Goal: Task Accomplishment & Management: Manage account settings

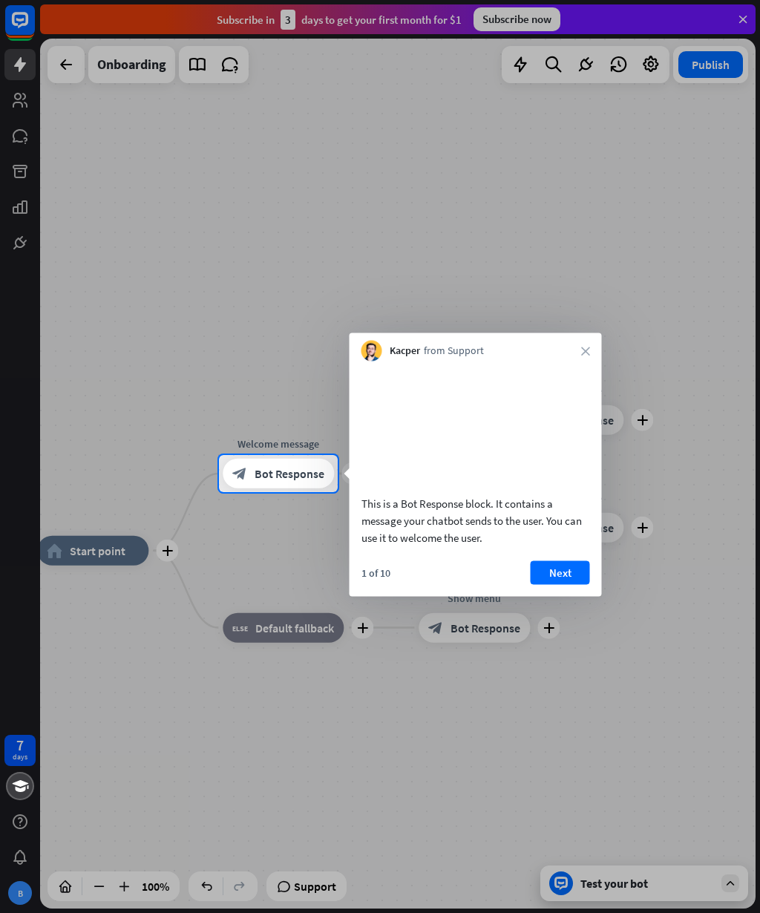
click at [27, 102] on div at bounding box center [380, 227] width 760 height 455
click at [617, 64] on div at bounding box center [380, 227] width 760 height 455
click at [609, 64] on div at bounding box center [380, 227] width 760 height 455
click at [23, 102] on div at bounding box center [380, 227] width 760 height 455
click at [85, 58] on div at bounding box center [380, 227] width 760 height 455
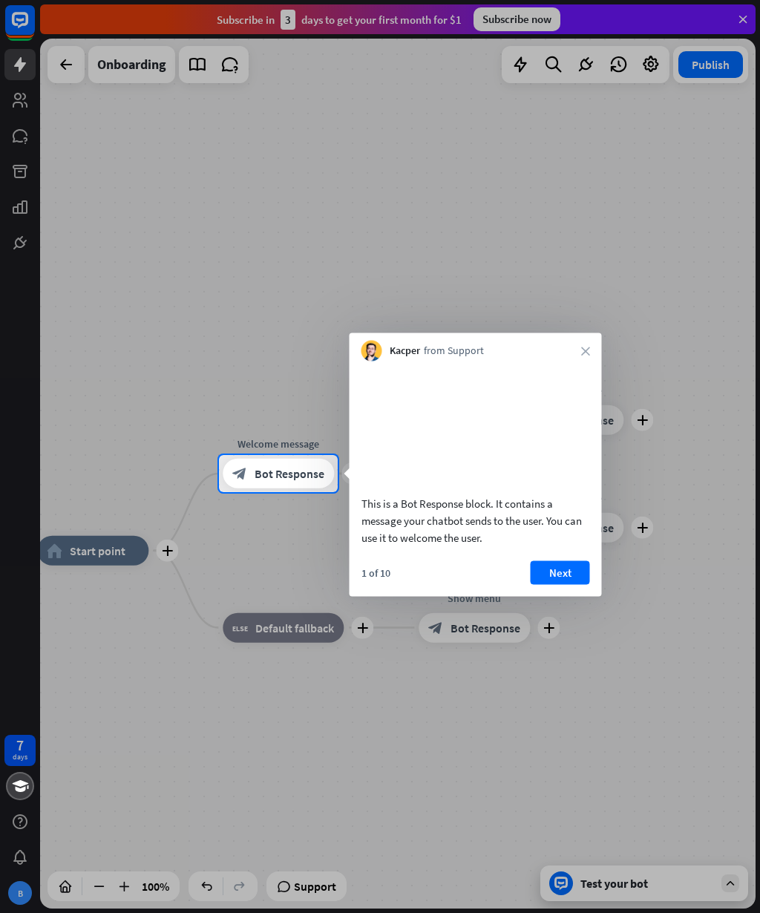
click at [62, 59] on div at bounding box center [380, 227] width 760 height 455
click at [61, 62] on div at bounding box center [380, 227] width 760 height 455
click at [246, 54] on div at bounding box center [380, 227] width 760 height 455
click at [713, 69] on div at bounding box center [380, 227] width 760 height 455
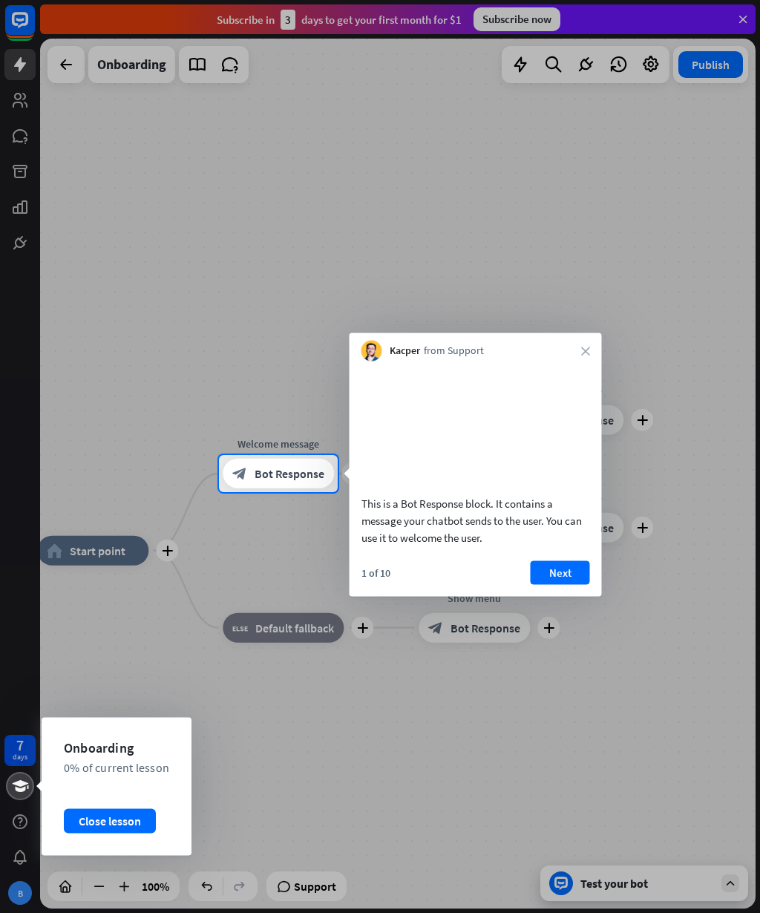
click at [13, 803] on div at bounding box center [380, 702] width 760 height 421
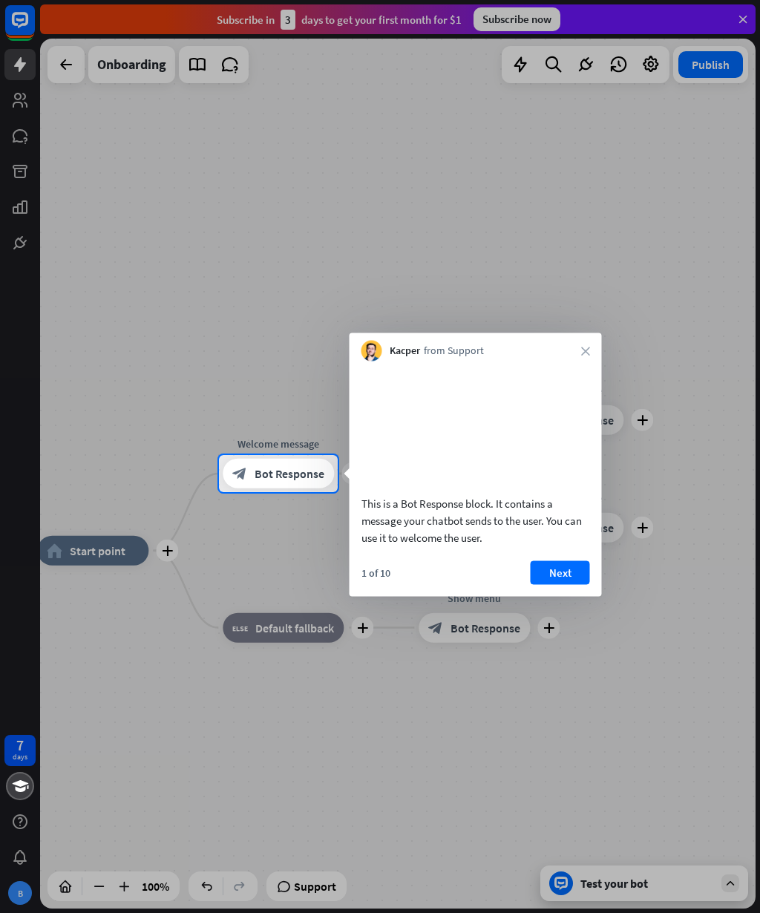
click at [19, 823] on div at bounding box center [380, 702] width 760 height 421
click at [30, 838] on div at bounding box center [380, 702] width 760 height 421
click at [655, 867] on div at bounding box center [380, 702] width 760 height 421
click at [674, 884] on div at bounding box center [380, 702] width 760 height 421
click at [11, 73] on div at bounding box center [380, 227] width 760 height 455
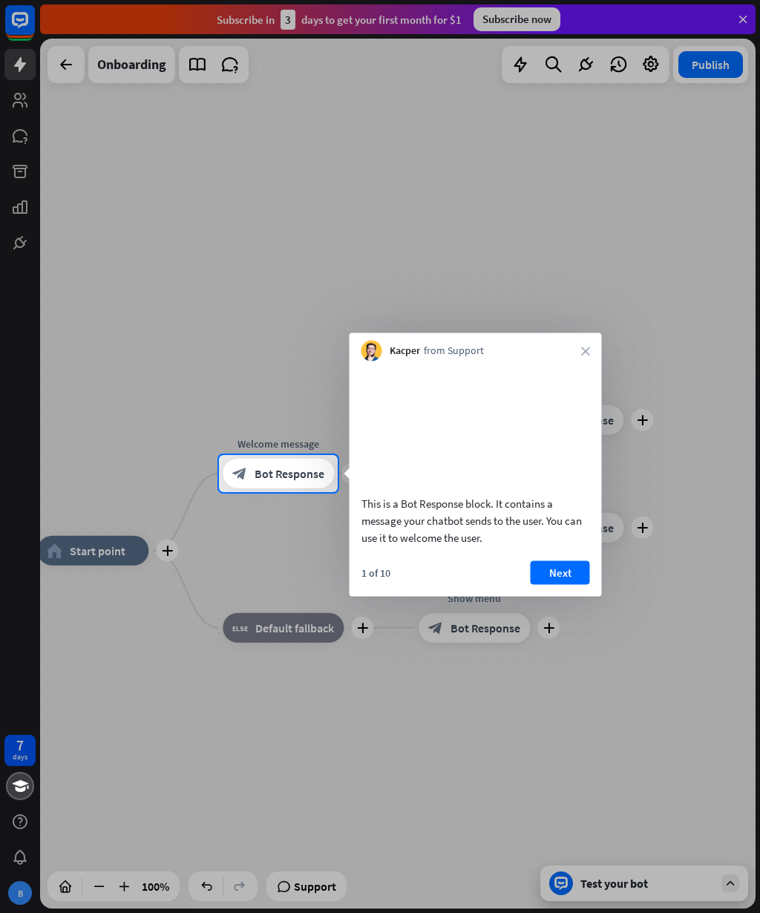
click at [30, 32] on div at bounding box center [380, 227] width 760 height 455
click at [734, 16] on div at bounding box center [380, 227] width 760 height 455
click at [721, 17] on div at bounding box center [380, 227] width 760 height 455
click at [737, 12] on div at bounding box center [380, 227] width 760 height 455
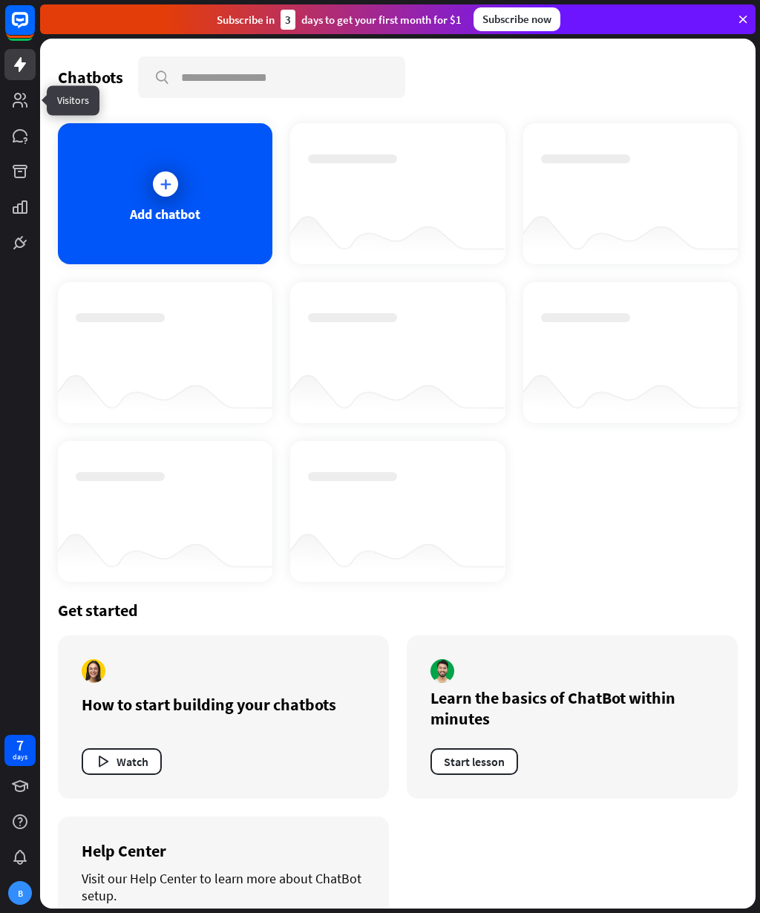
click at [0, 0] on icon at bounding box center [0, 0] width 0 height 0
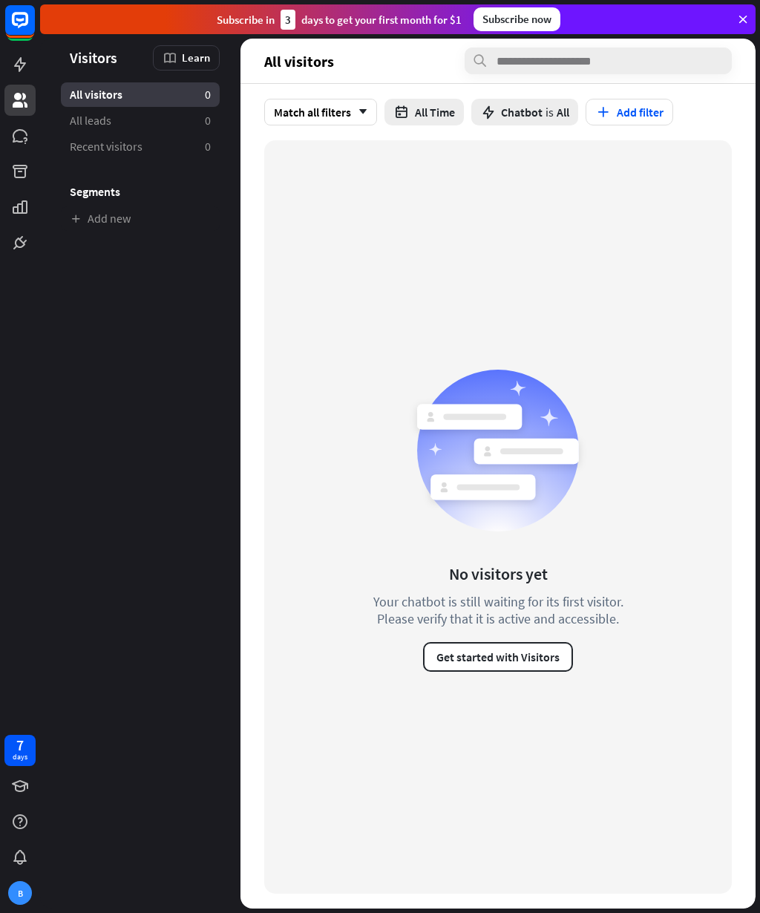
click at [365, 111] on icon "arrow_down" at bounding box center [359, 112] width 16 height 9
click at [393, 118] on button "All Time" at bounding box center [423, 112] width 79 height 27
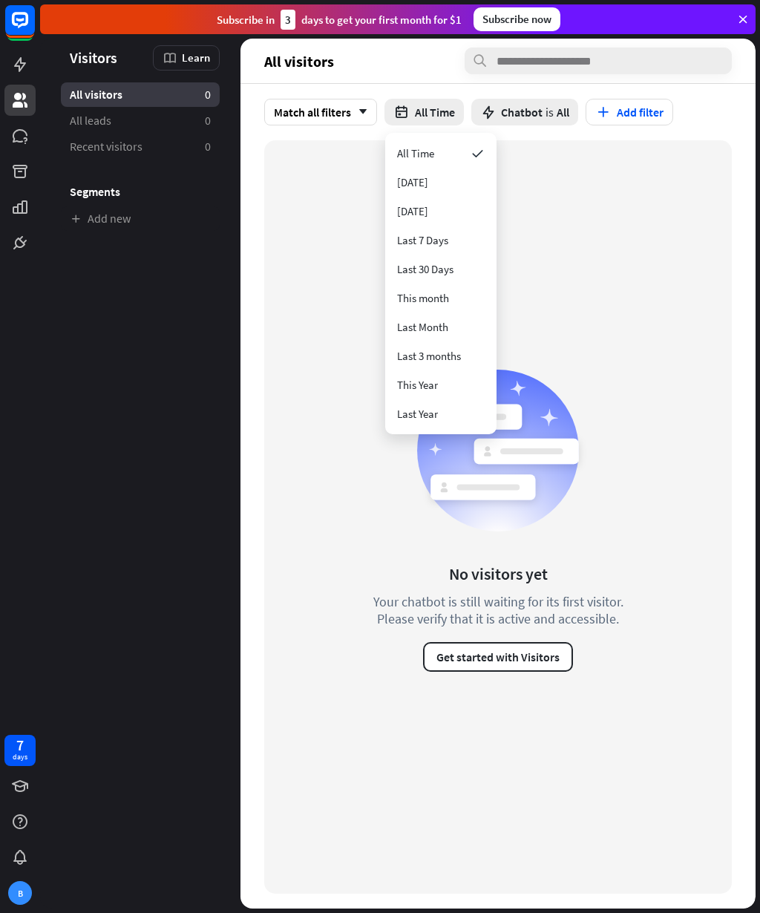
click at [454, 394] on div "This Year" at bounding box center [440, 384] width 99 height 29
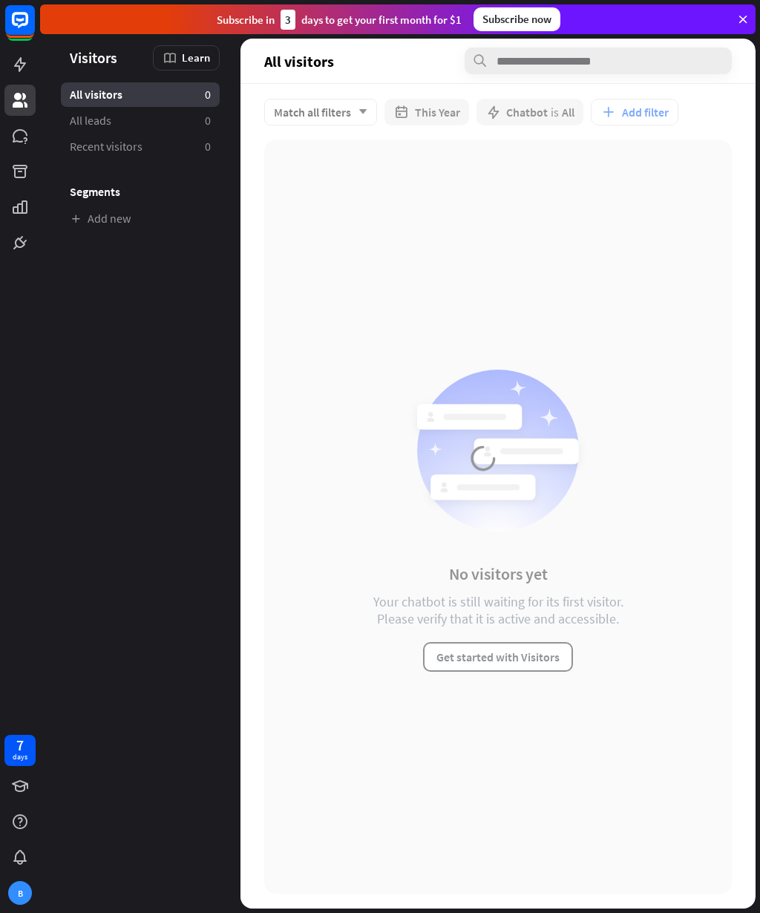
click at [456, 110] on div at bounding box center [497, 495] width 515 height 825
click at [402, 109] on div at bounding box center [497, 495] width 515 height 825
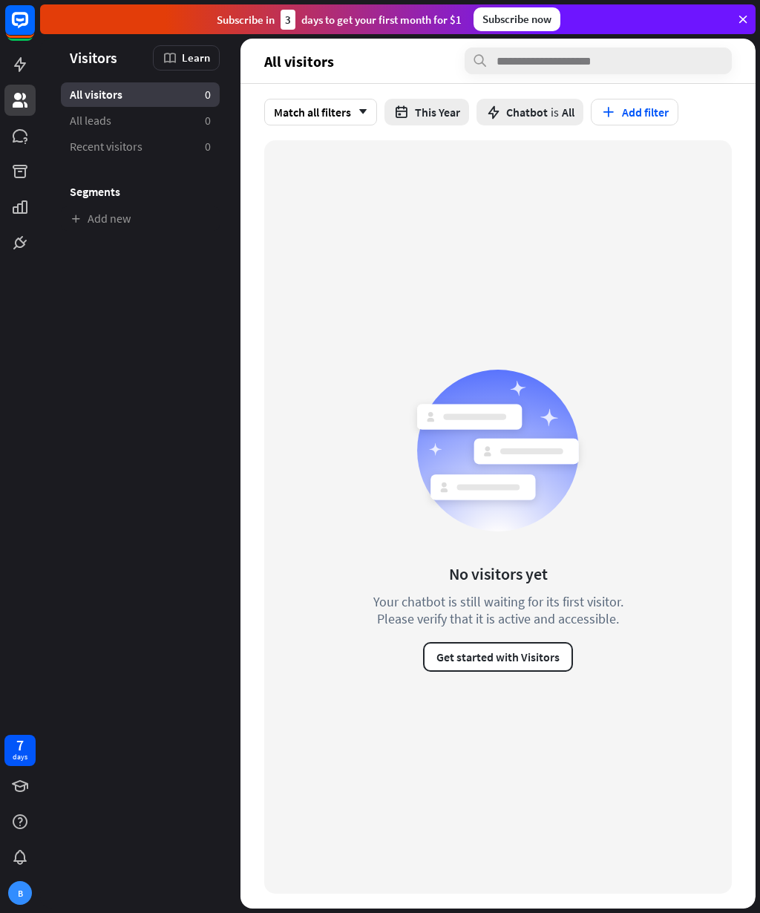
click at [446, 100] on button "This Year" at bounding box center [426, 112] width 85 height 27
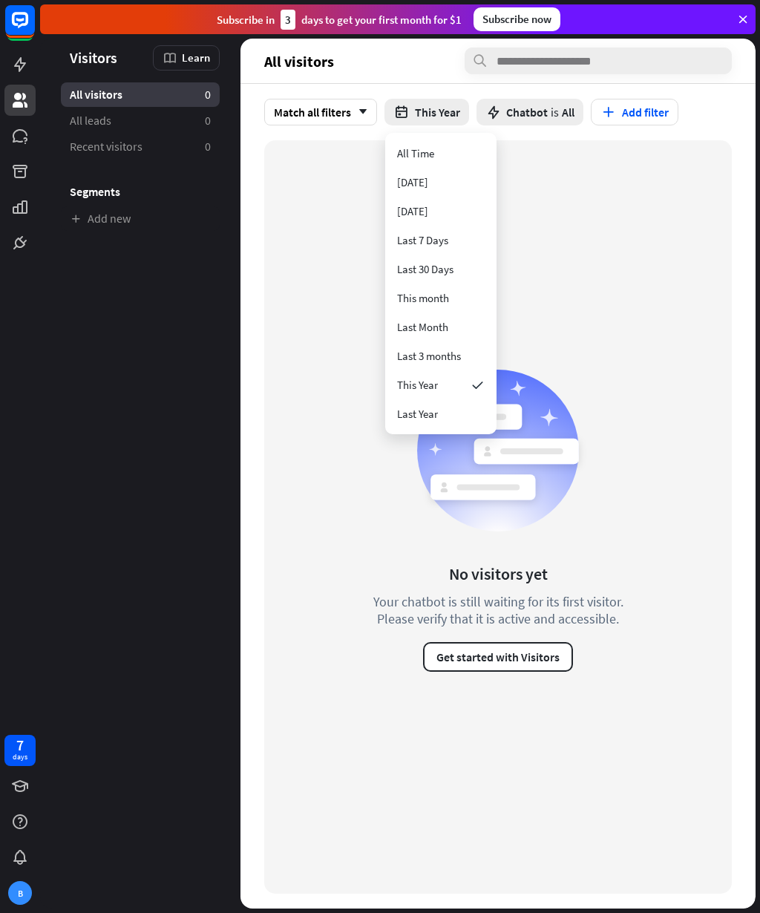
click at [425, 408] on div "Last Year" at bounding box center [417, 413] width 41 height 29
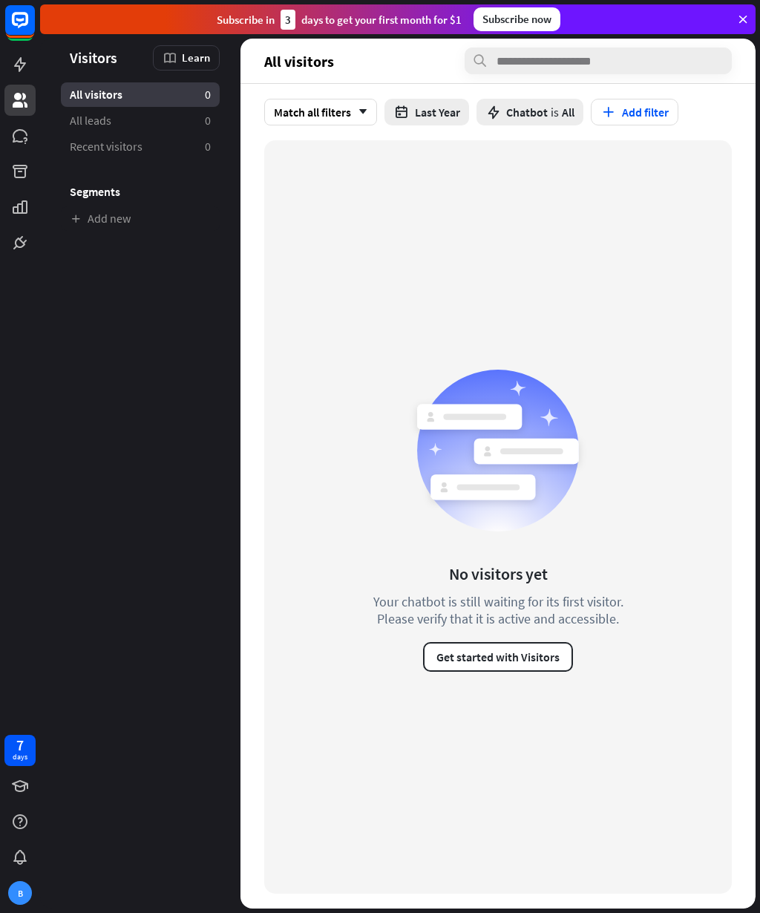
click at [500, 115] on icon at bounding box center [493, 112] width 16 height 16
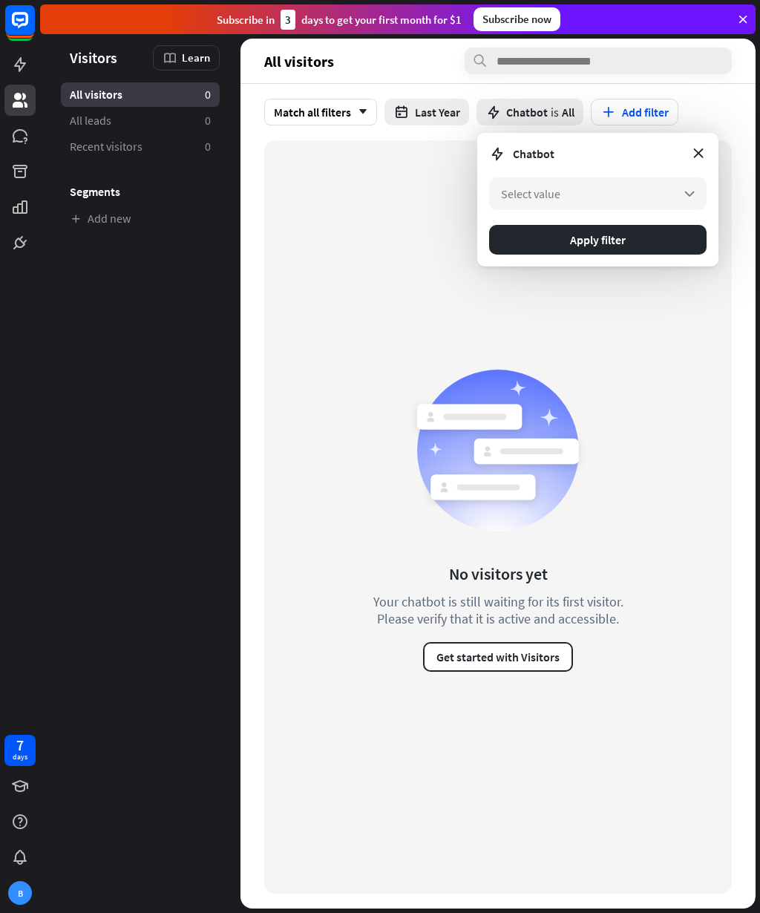
click at [701, 187] on div "Select value arrow_down" at bounding box center [597, 193] width 217 height 33
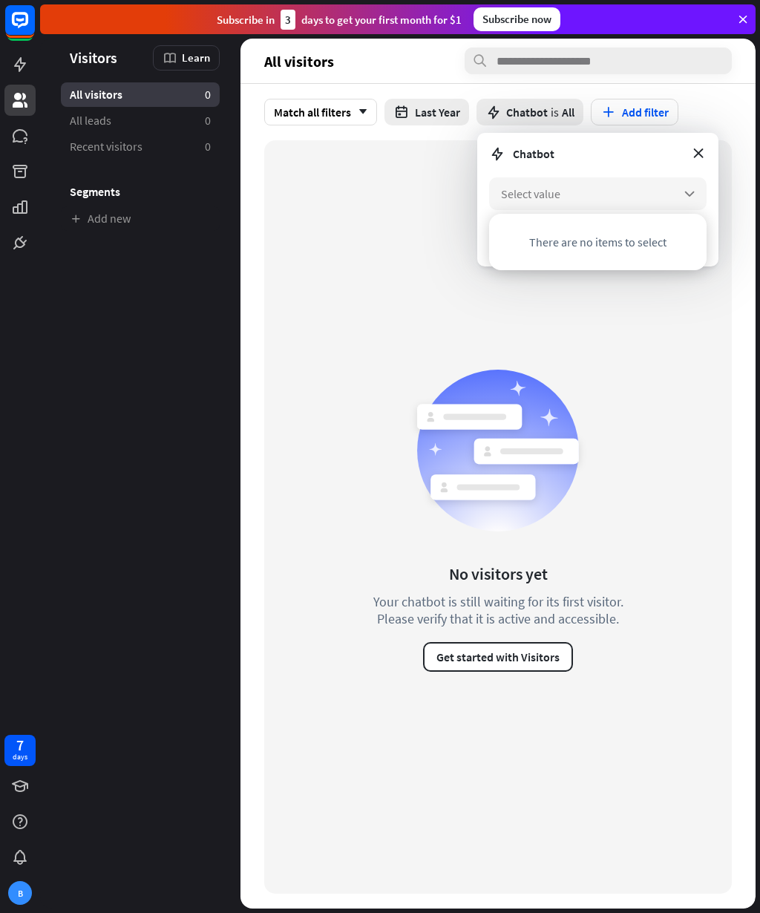
click at [674, 196] on div "Select value arrow_down" at bounding box center [597, 193] width 217 height 33
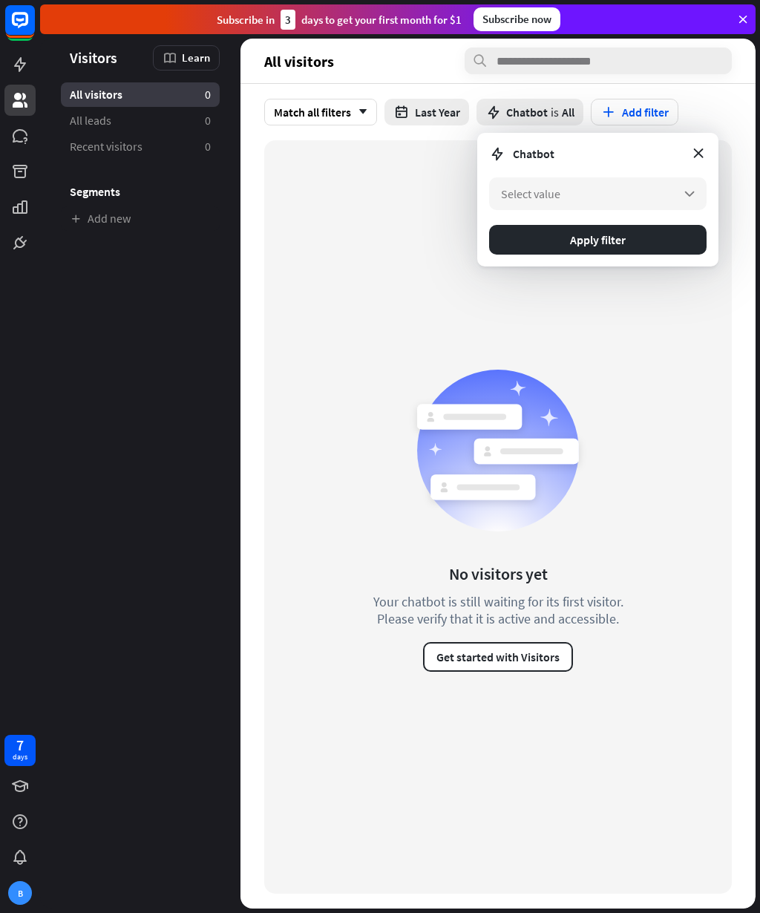
click at [695, 155] on icon at bounding box center [698, 153] width 16 height 16
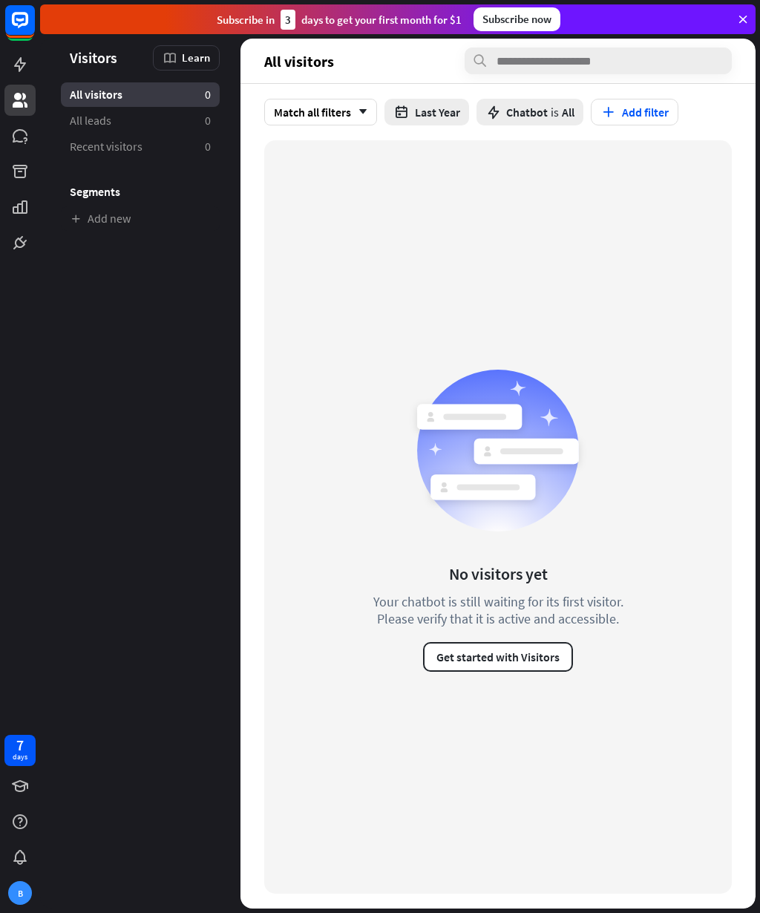
click at [675, 111] on button "Add filter" at bounding box center [635, 112] width 88 height 27
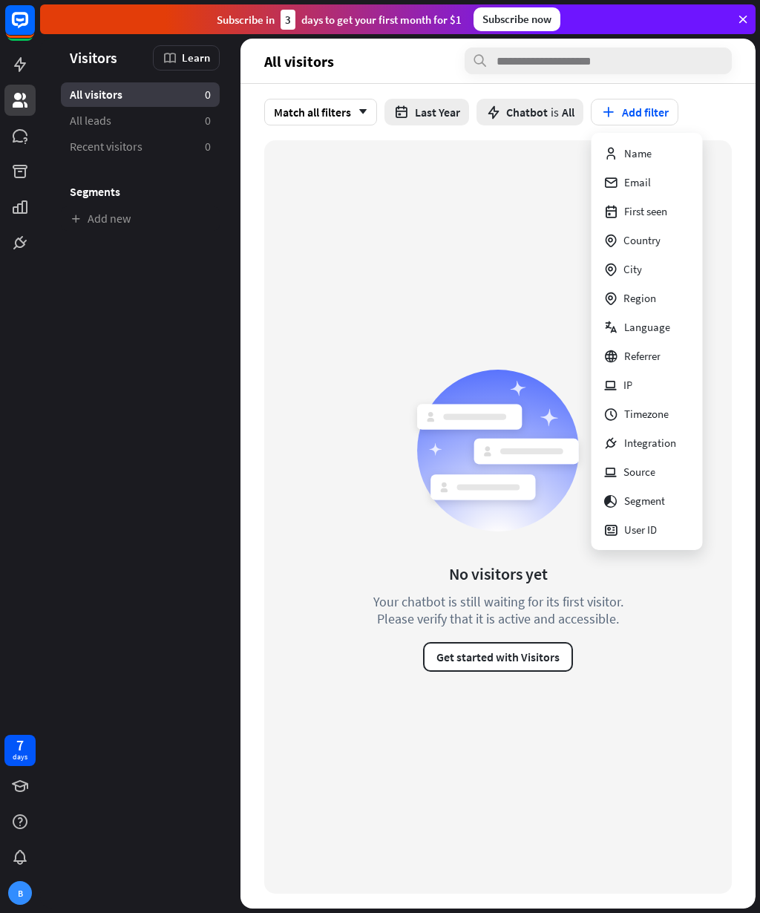
click at [656, 529] on div "User ID" at bounding box center [629, 529] width 53 height 29
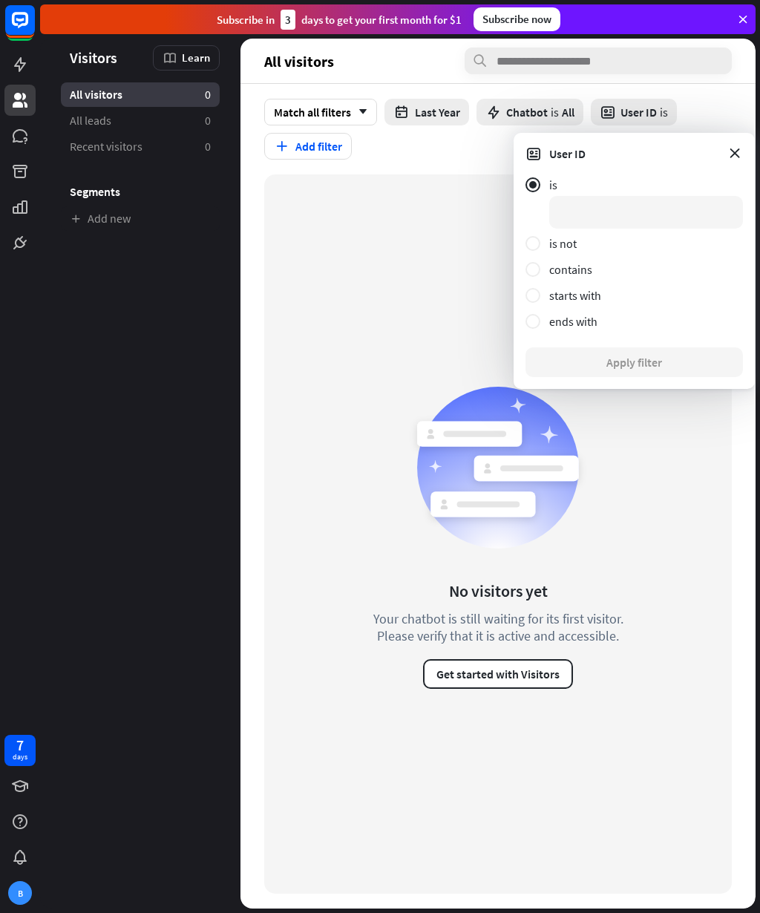
click at [533, 291] on div at bounding box center [533, 295] width 15 height 15
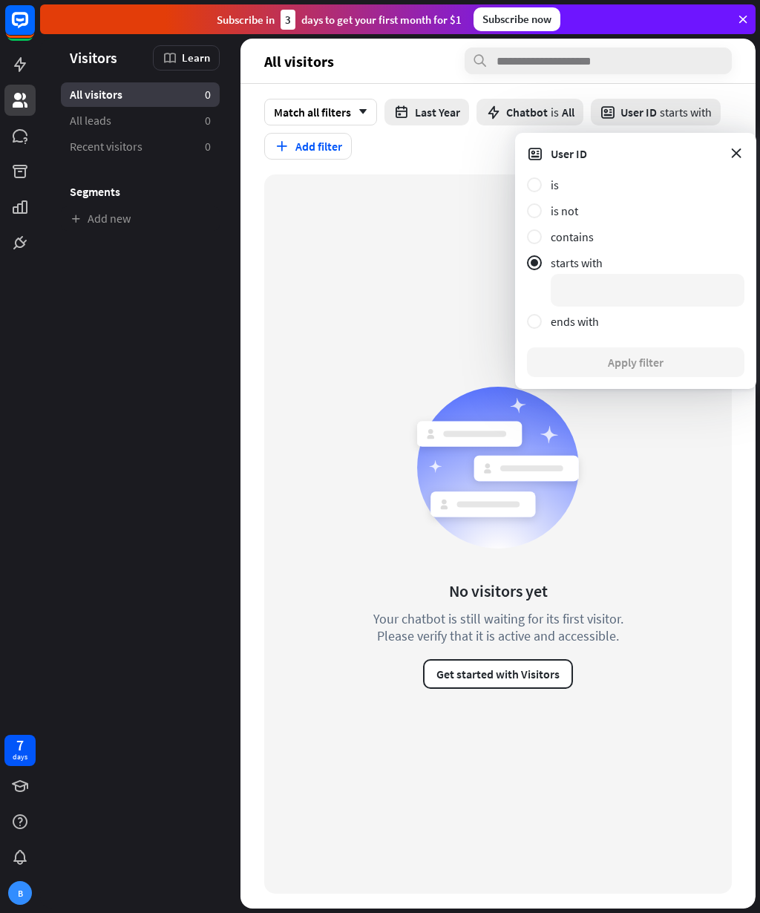
click at [721, 161] on div "User ID" at bounding box center [635, 154] width 217 height 18
click at [724, 146] on div "User ID" at bounding box center [635, 154] width 217 height 18
click at [730, 145] on icon at bounding box center [736, 153] width 16 height 16
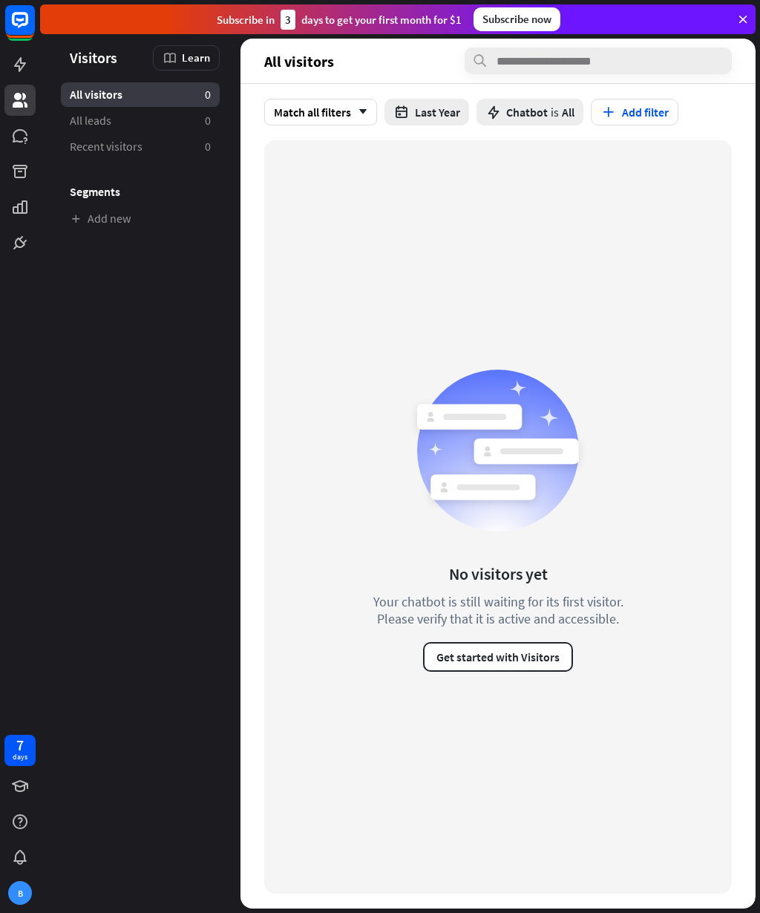
click at [367, 108] on icon "arrow_down" at bounding box center [359, 112] width 16 height 9
click at [468, 212] on div "No visitors yet Your chatbot is still waiting for its first visitor. Please ver…" at bounding box center [498, 516] width 468 height 753
click at [159, 125] on link "All leads 0" at bounding box center [140, 120] width 159 height 24
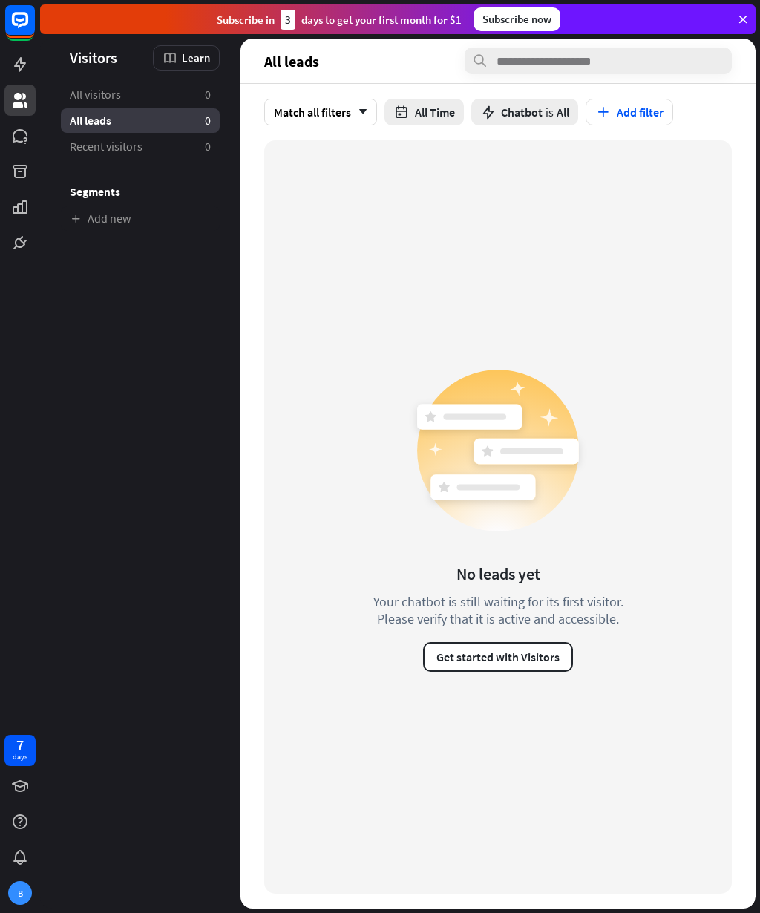
click at [160, 148] on link "Recent visitors 0" at bounding box center [140, 146] width 159 height 24
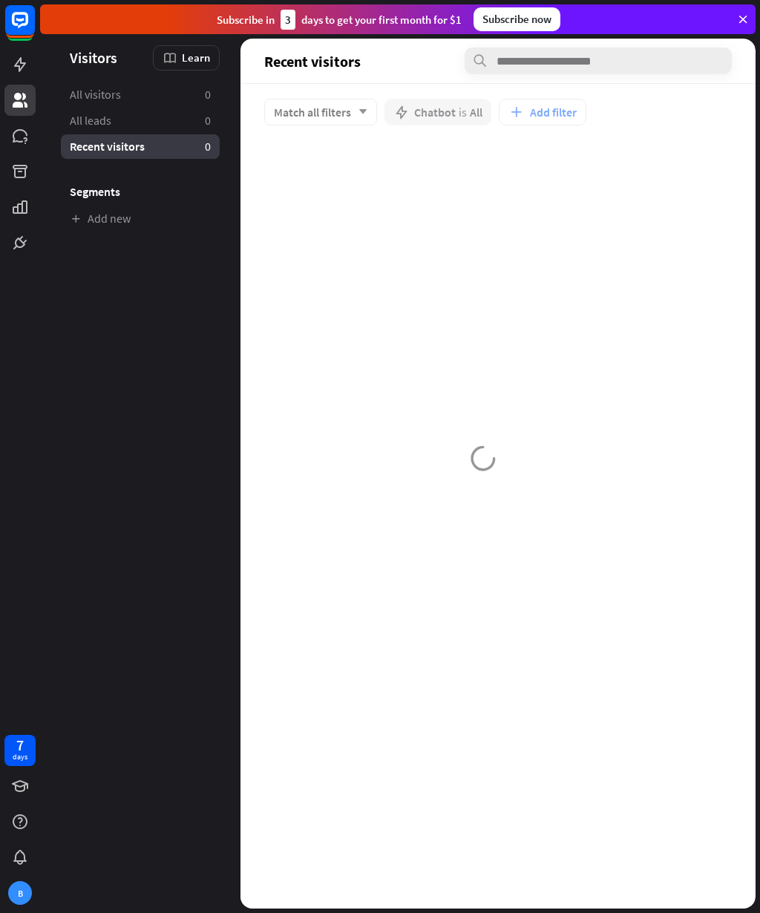
click at [359, 120] on div at bounding box center [497, 495] width 515 height 825
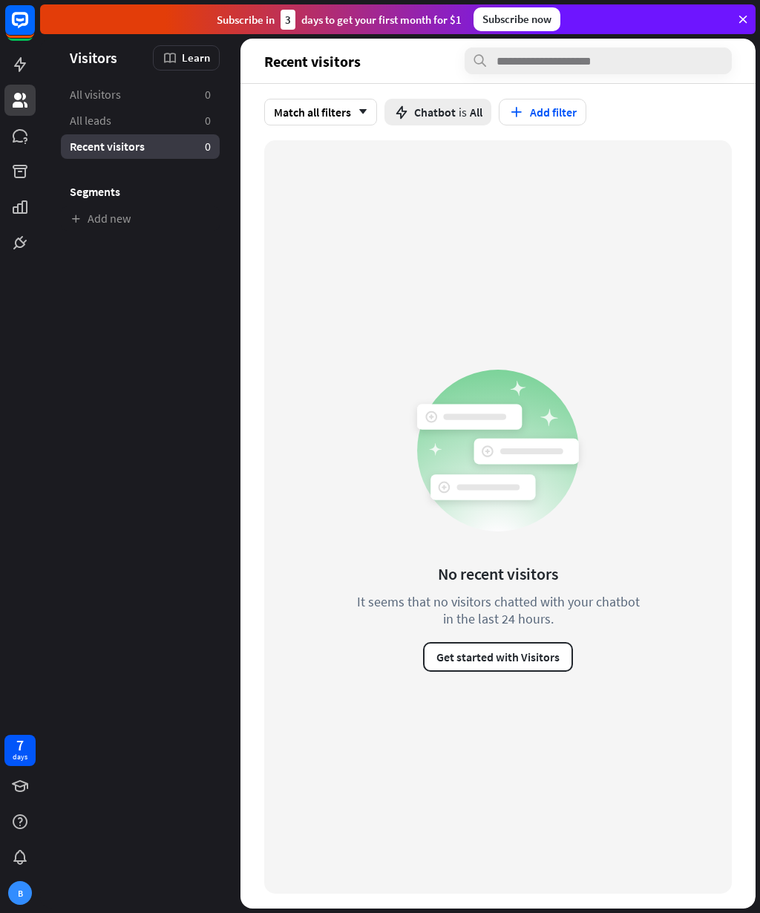
click at [523, 658] on button "Get started with Visitors" at bounding box center [498, 657] width 150 height 30
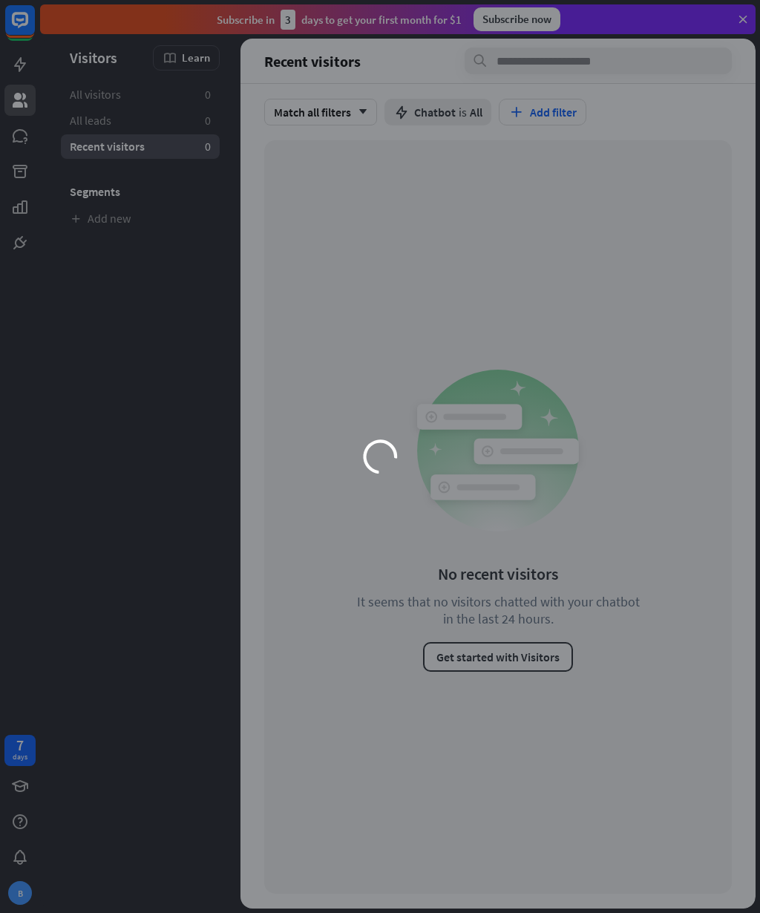
click at [30, 69] on div "loader" at bounding box center [380, 456] width 760 height 913
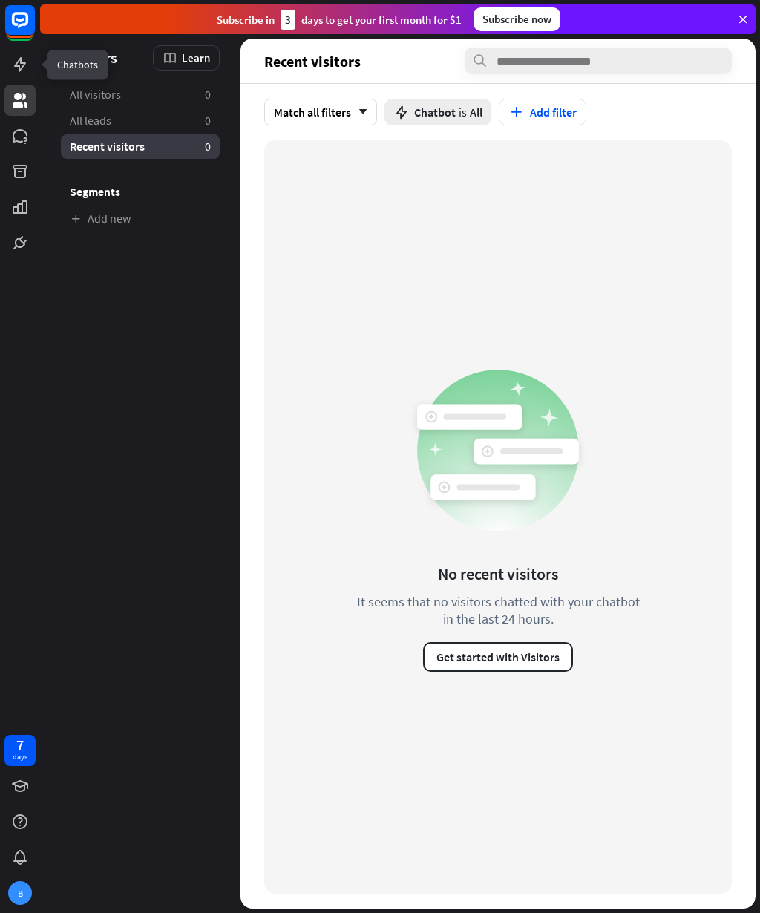
click at [0, 0] on icon at bounding box center [0, 0] width 0 height 0
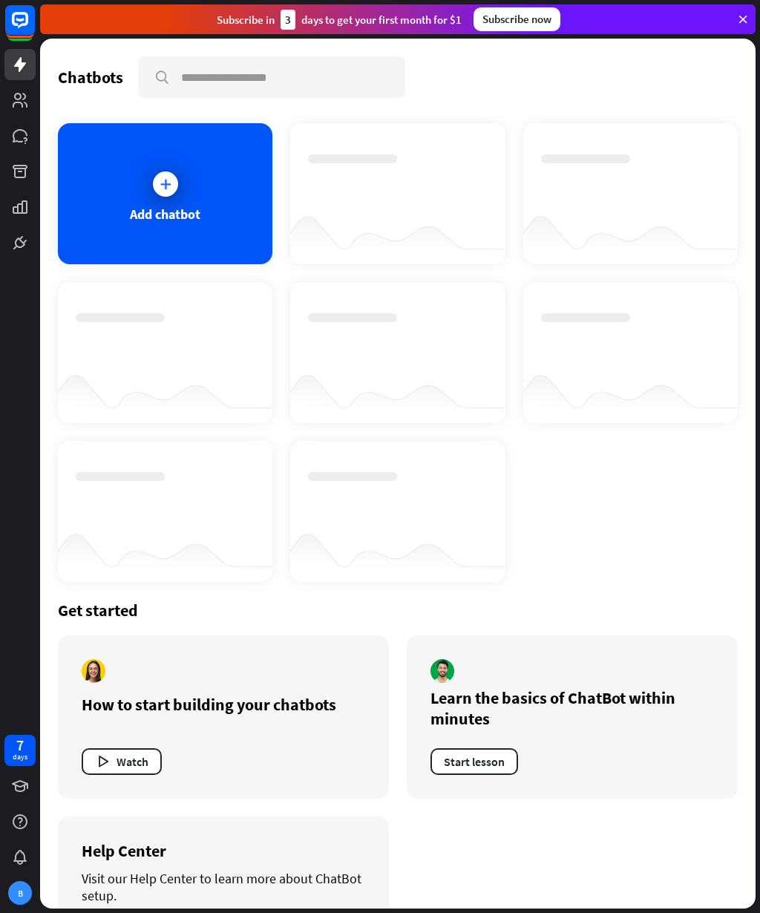
click at [736, 19] on icon at bounding box center [742, 19] width 13 height 13
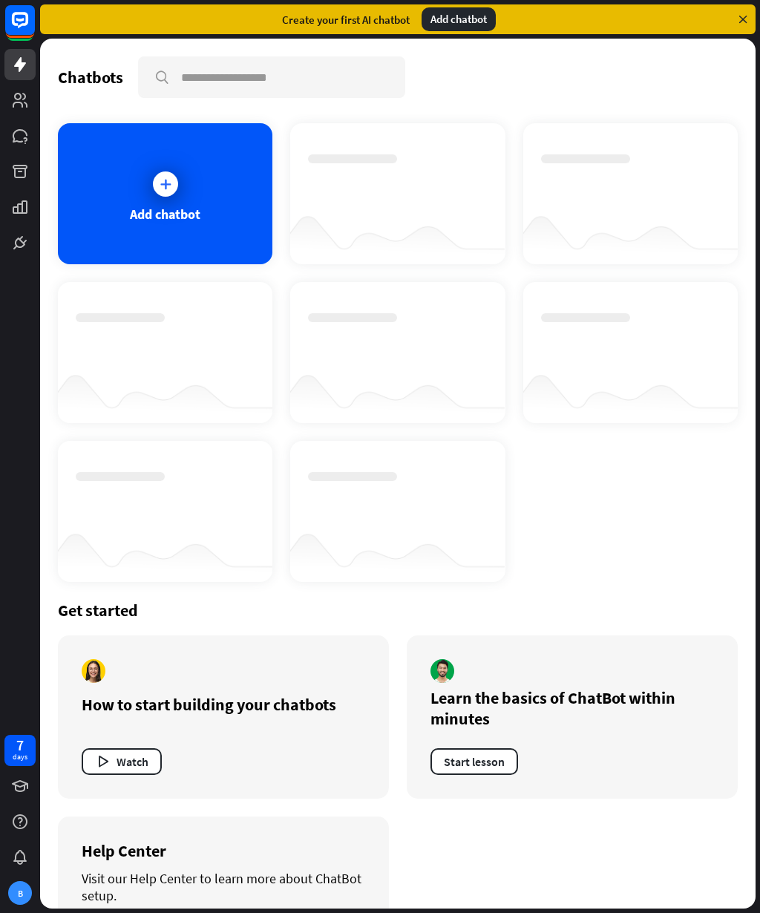
click at [30, 779] on link at bounding box center [19, 785] width 31 height 31
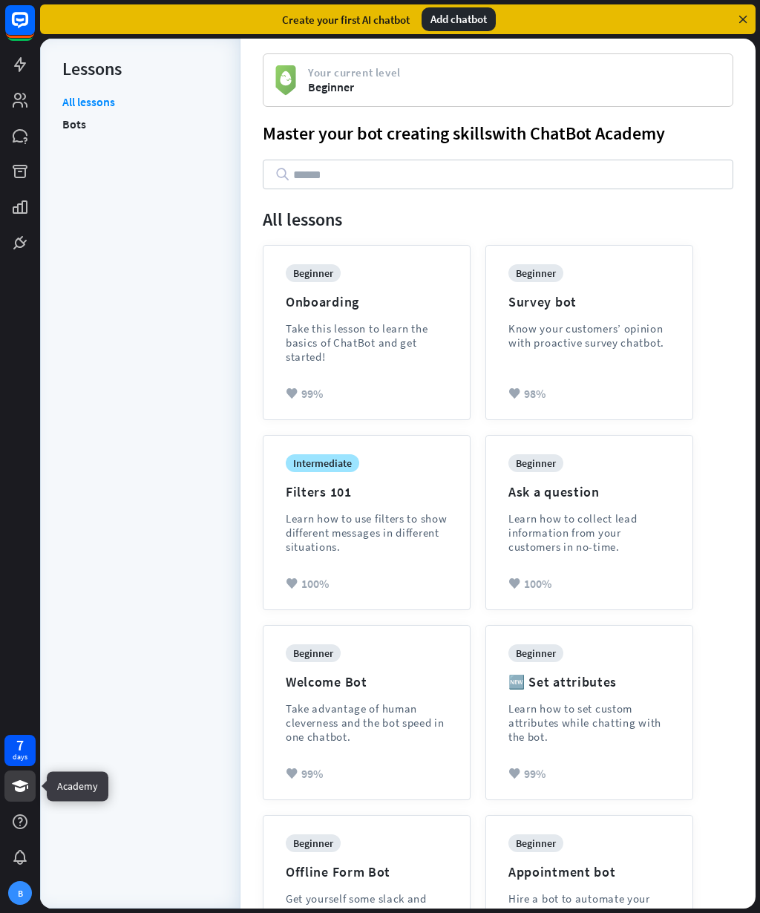
click at [33, 847] on div at bounding box center [19, 857] width 31 height 31
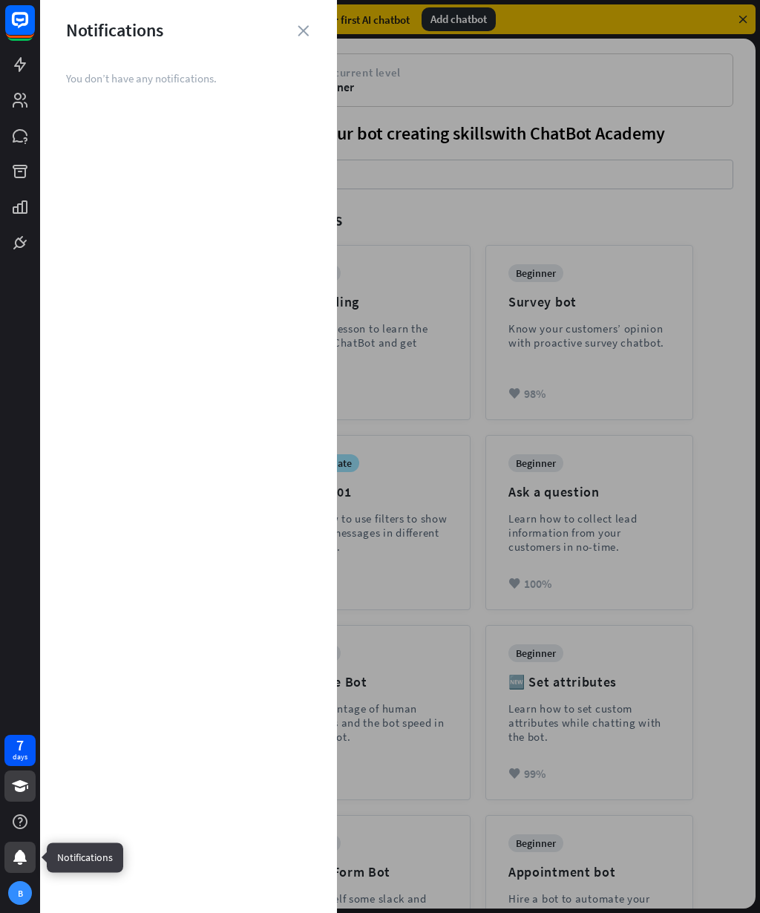
click at [19, 885] on div "B" at bounding box center [20, 893] width 24 height 24
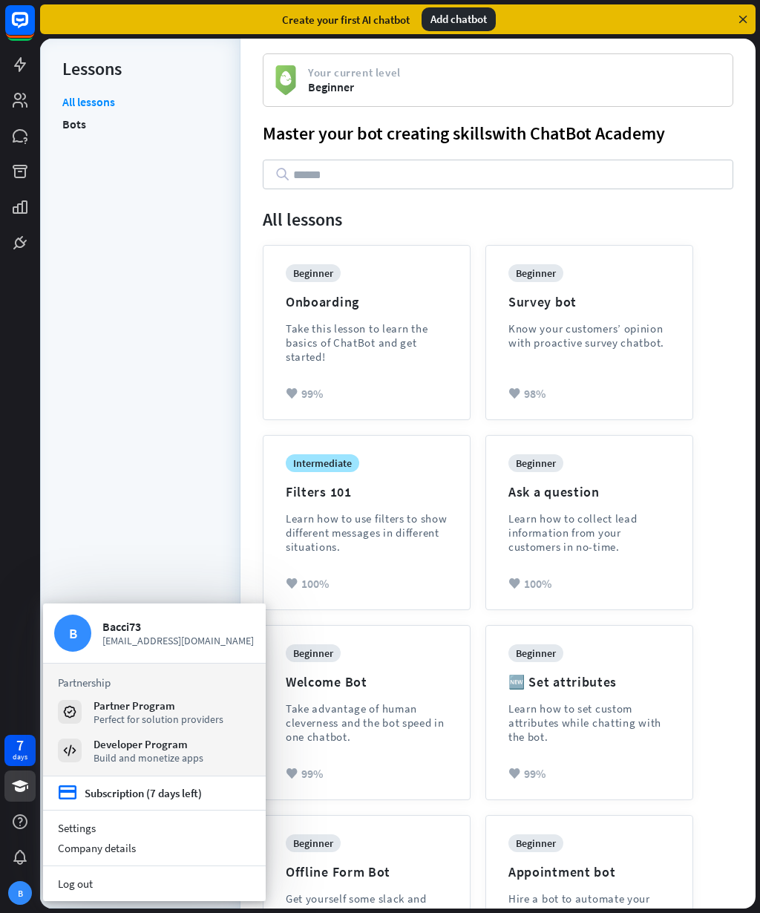
click at [99, 822] on link "Settings" at bounding box center [154, 828] width 223 height 20
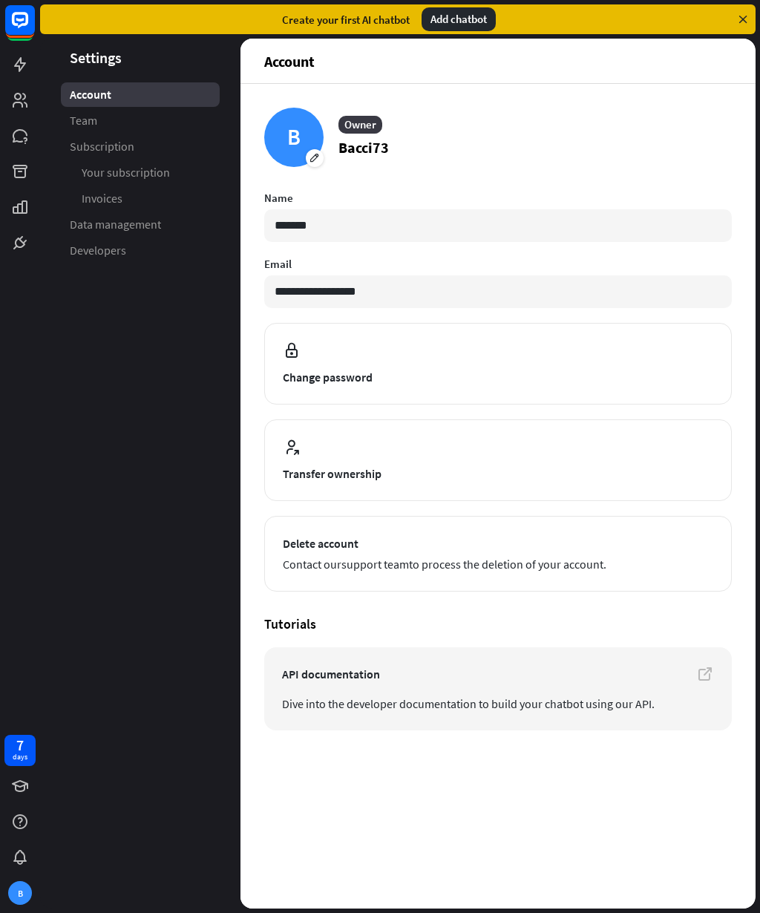
click at [166, 173] on span "Your subscription" at bounding box center [126, 173] width 88 height 16
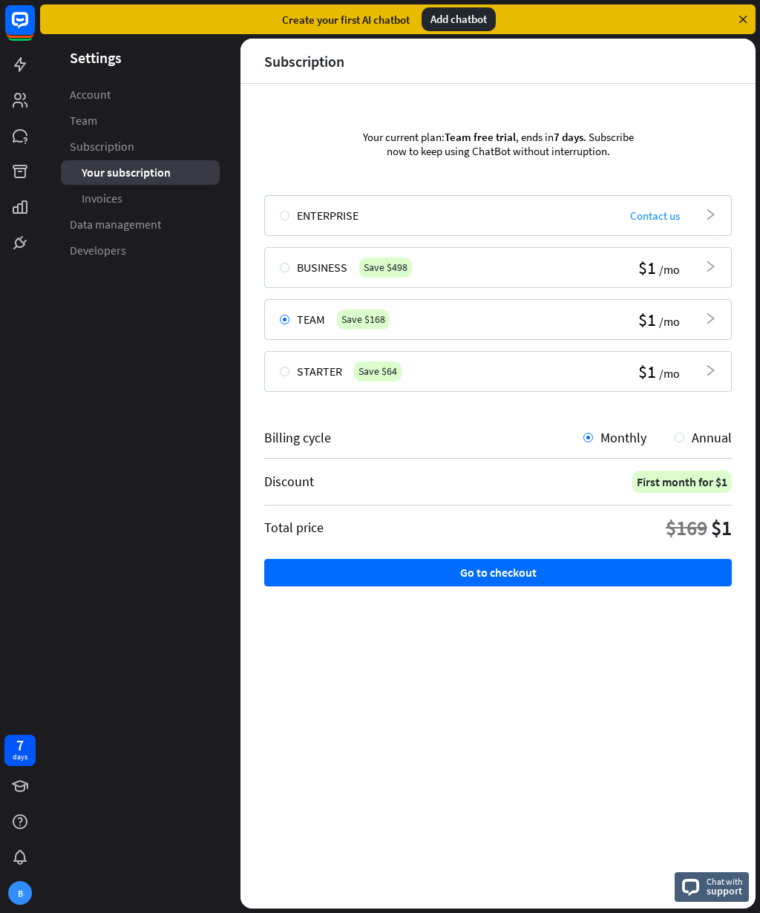
click at [145, 229] on span "Data management" at bounding box center [115, 225] width 91 height 16
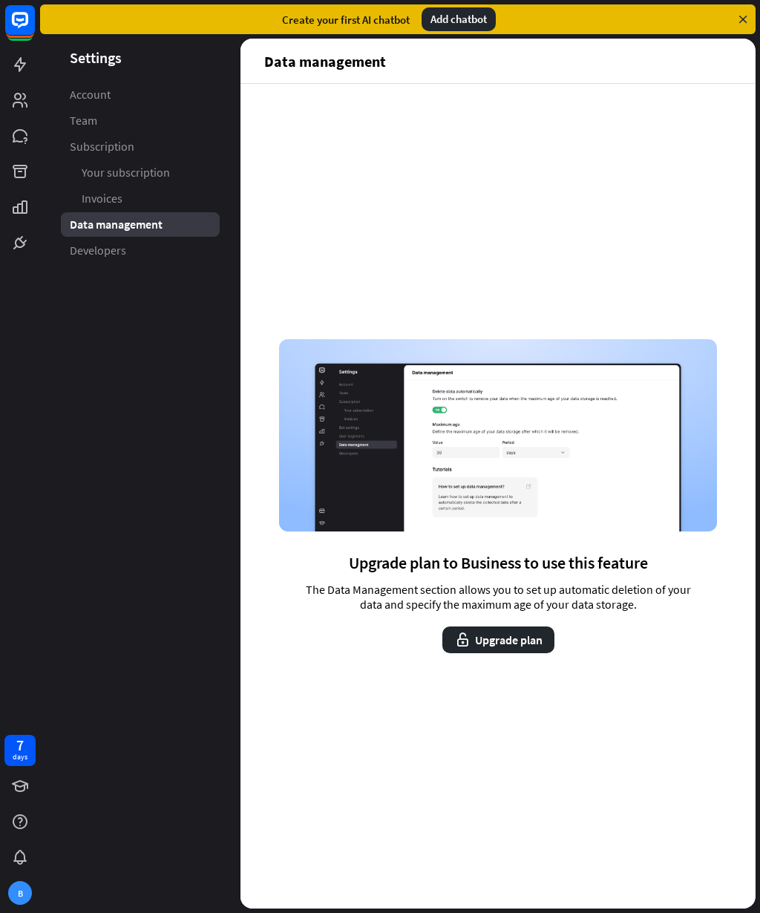
click at [105, 261] on link "Developers" at bounding box center [140, 250] width 159 height 24
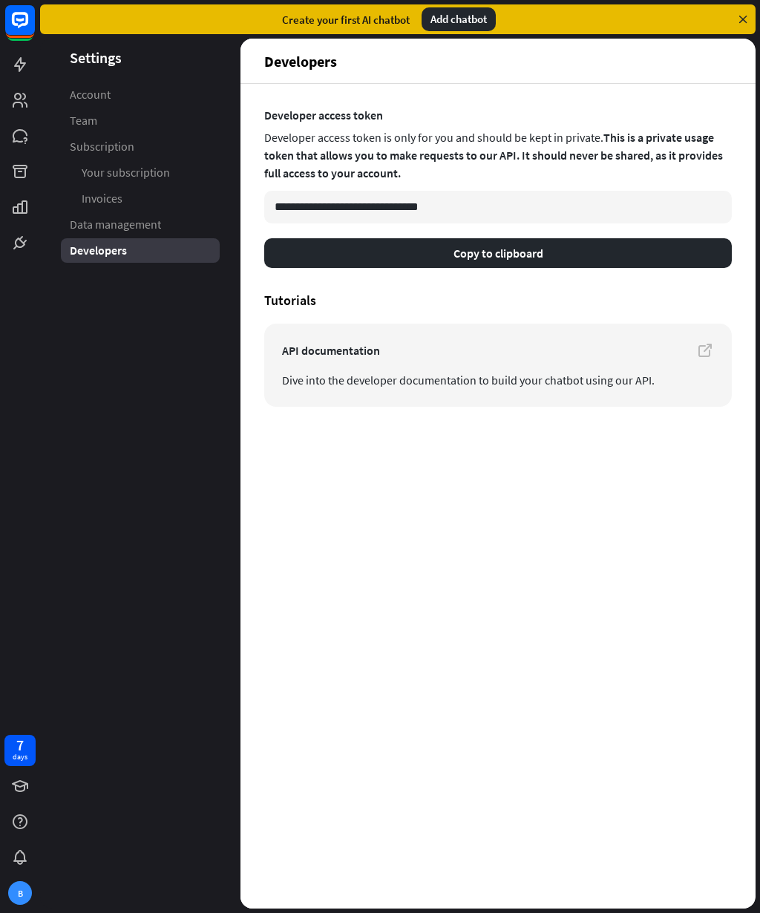
click at [442, 361] on link "API documentation Dive into the developer documentation to build your chatbot u…" at bounding box center [498, 365] width 468 height 83
